Goal: Check status: Check status

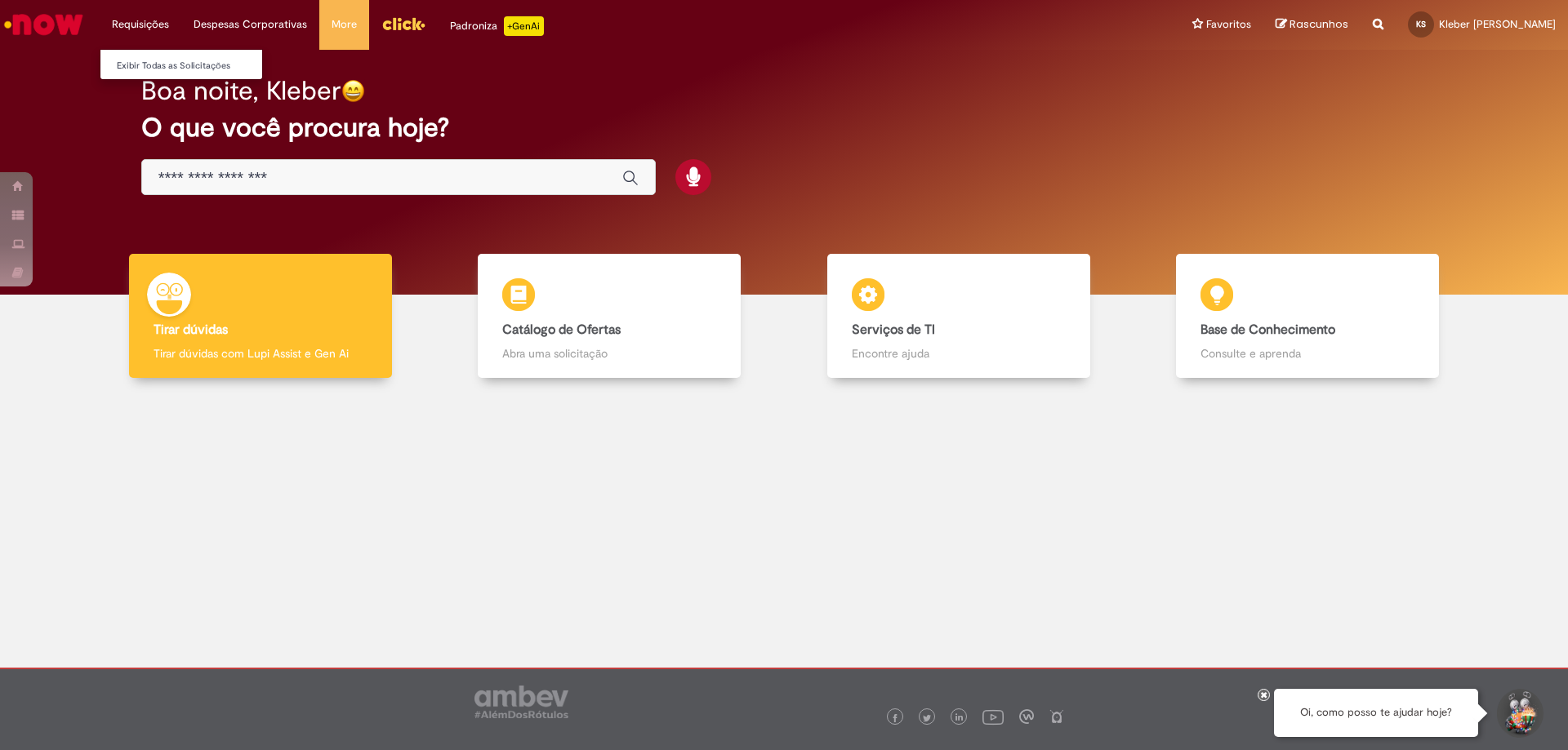
click at [144, 24] on li "Requisições Exibir Todas as Solicitações" at bounding box center [140, 24] width 82 height 49
click at [167, 69] on link "Exibir Todas as Solicitações" at bounding box center [190, 66] width 180 height 18
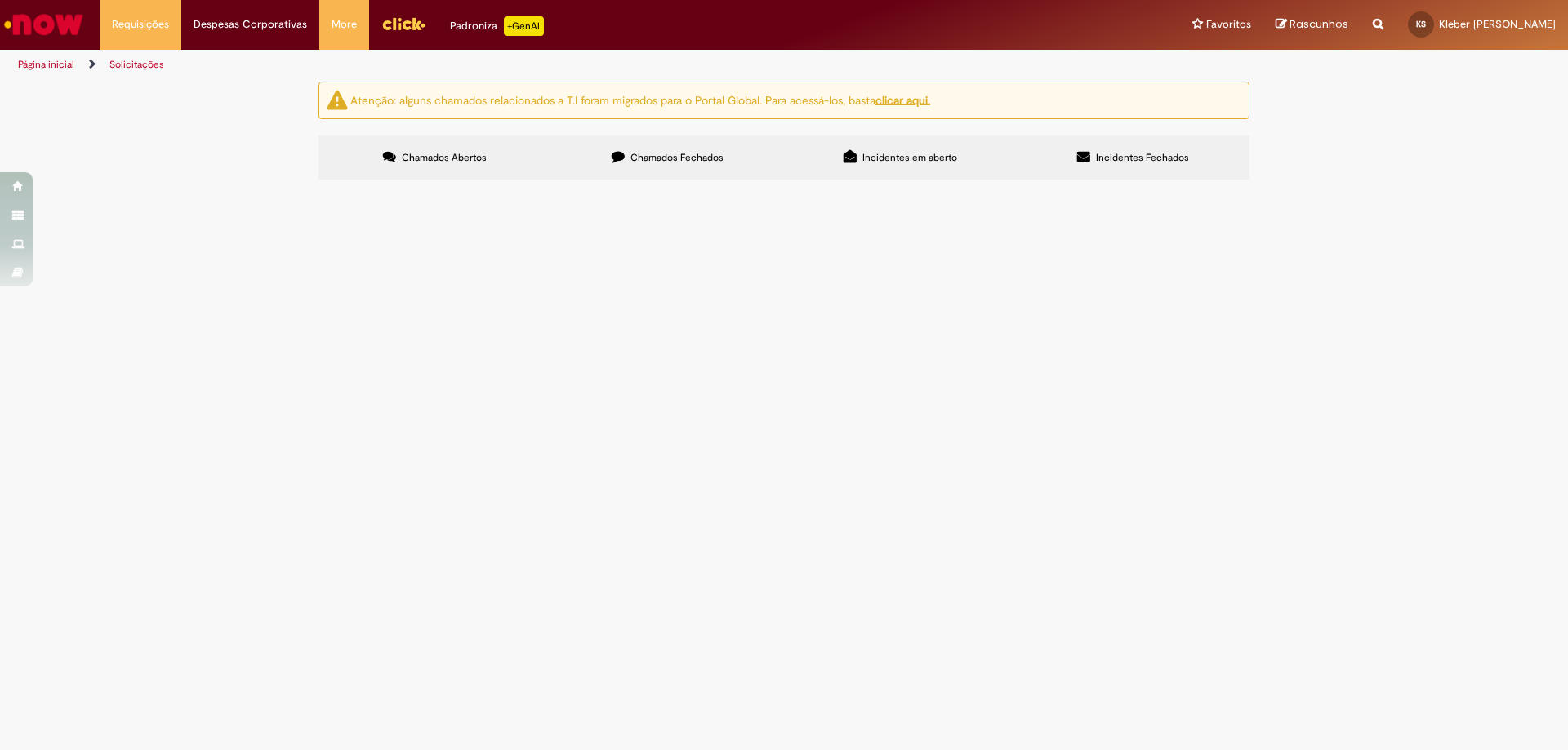
click at [417, 161] on span "Chamados Abertos" at bounding box center [444, 158] width 85 height 13
click at [0, 0] on button at bounding box center [0, 0] width 0 height 0
click at [637, 160] on span "Chamados Fechados" at bounding box center [677, 158] width 93 height 13
click at [0, 0] on button at bounding box center [0, 0] width 0 height 0
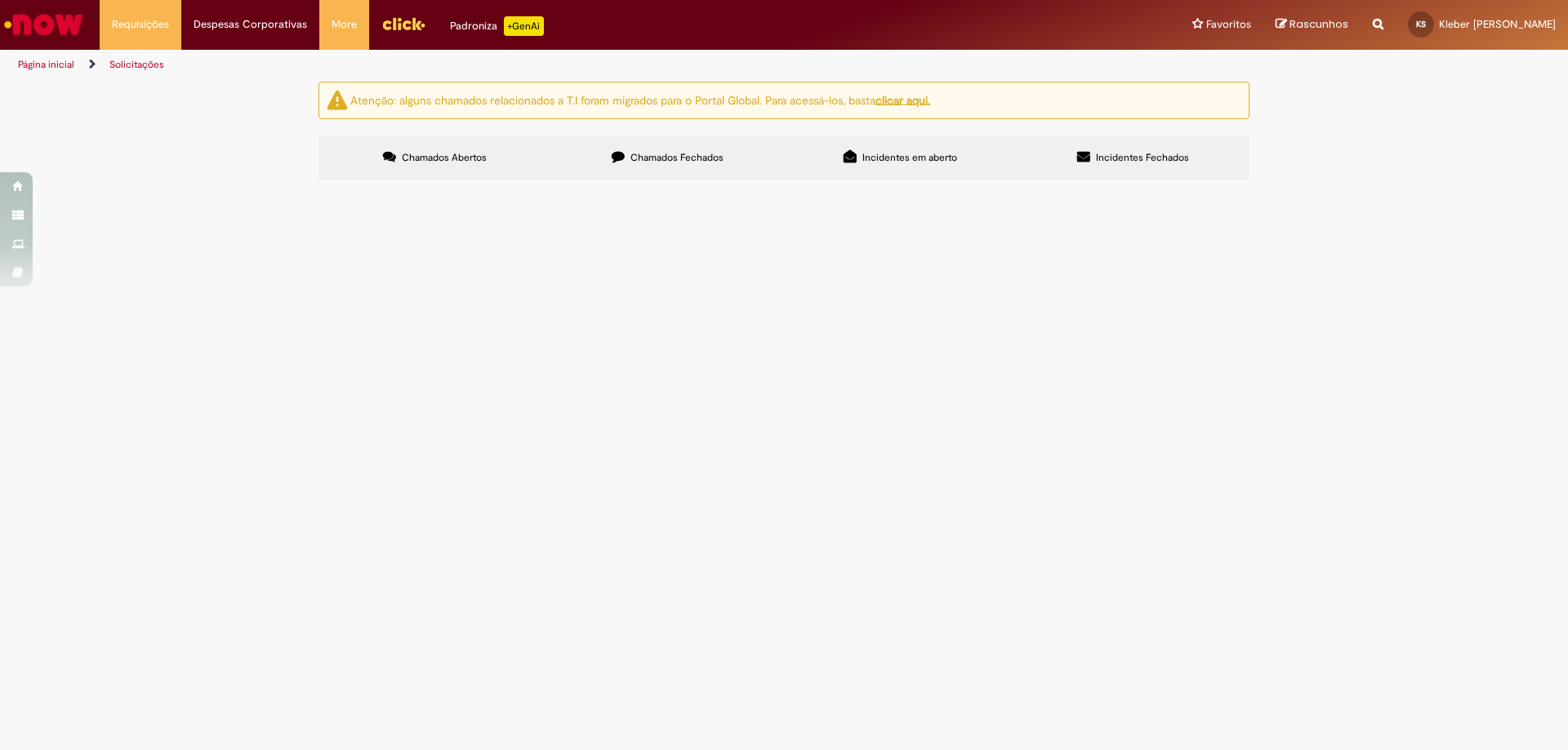
click at [0, 0] on button at bounding box center [0, 0] width 0 height 0
click at [0, 0] on icon at bounding box center [0, 0] width 0 height 0
